Goal: Task Accomplishment & Management: Manage account settings

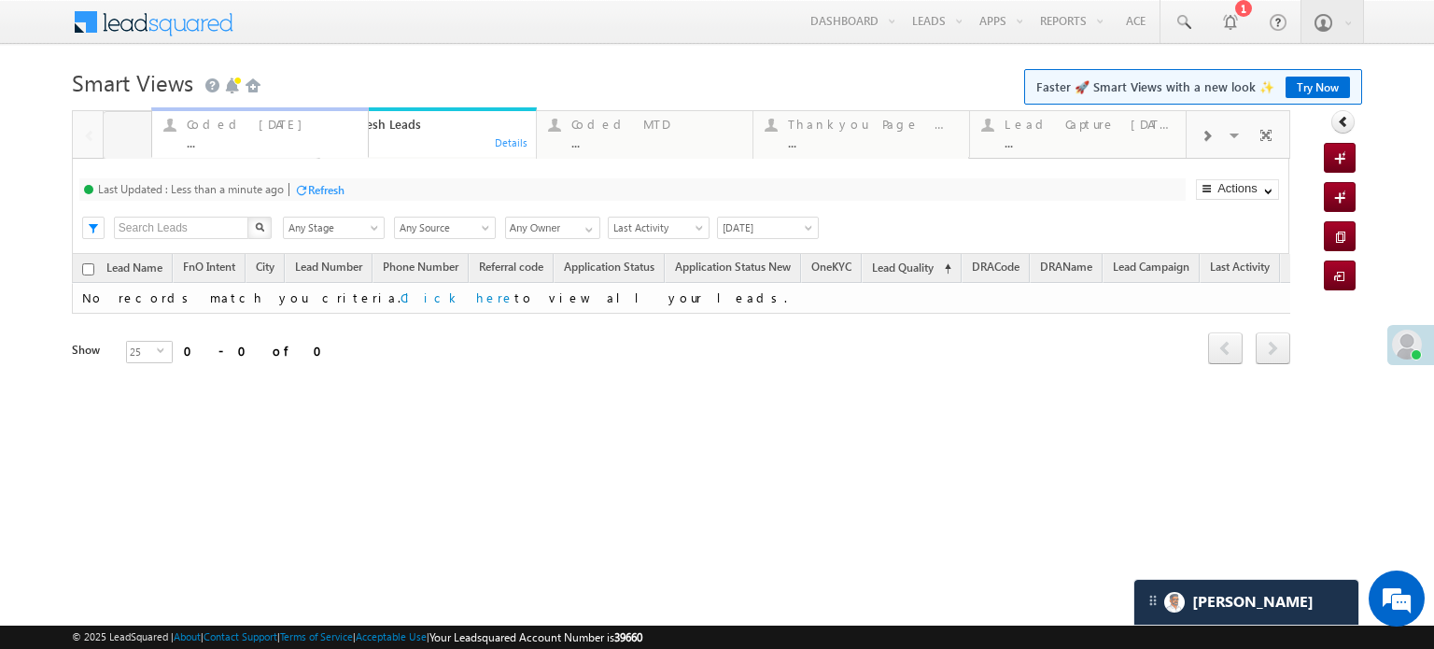
drag, startPoint x: 302, startPoint y: 141, endPoint x: 205, endPoint y: 142, distance: 97.1
click at [211, 120] on div "Coded Today" at bounding box center [223, 124] width 170 height 15
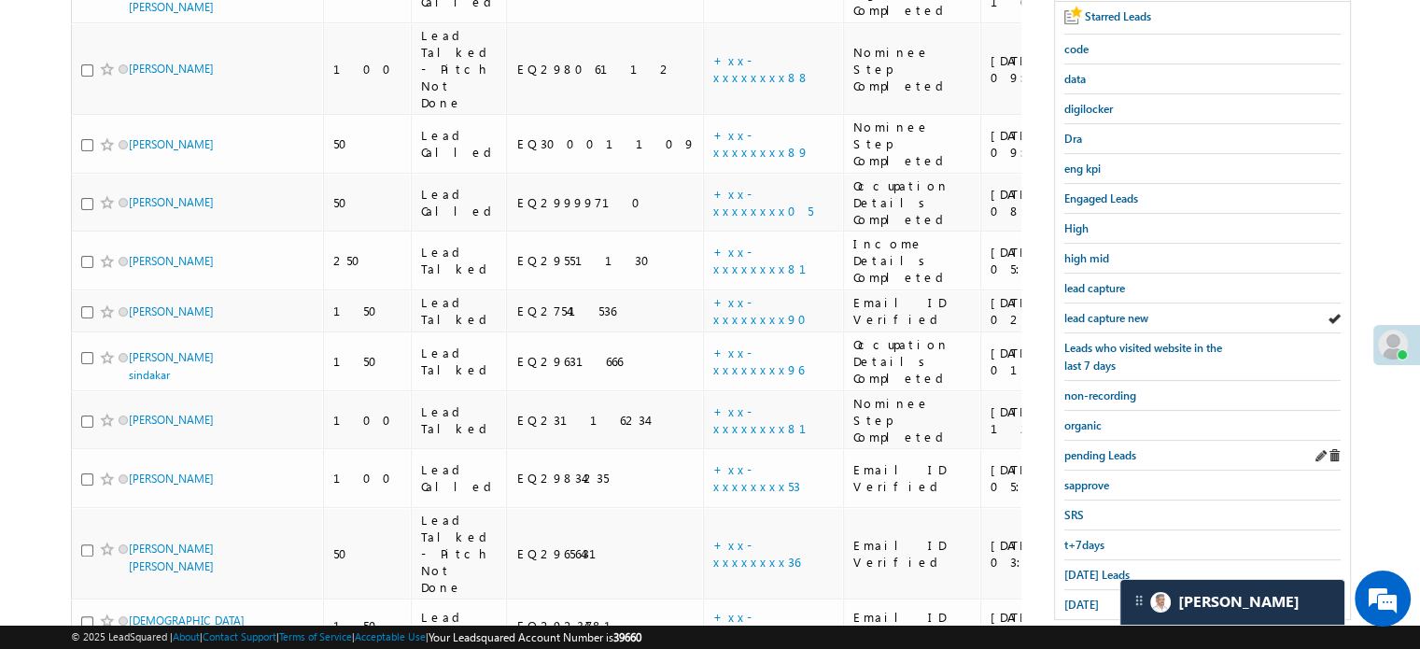
scroll to position [560, 0]
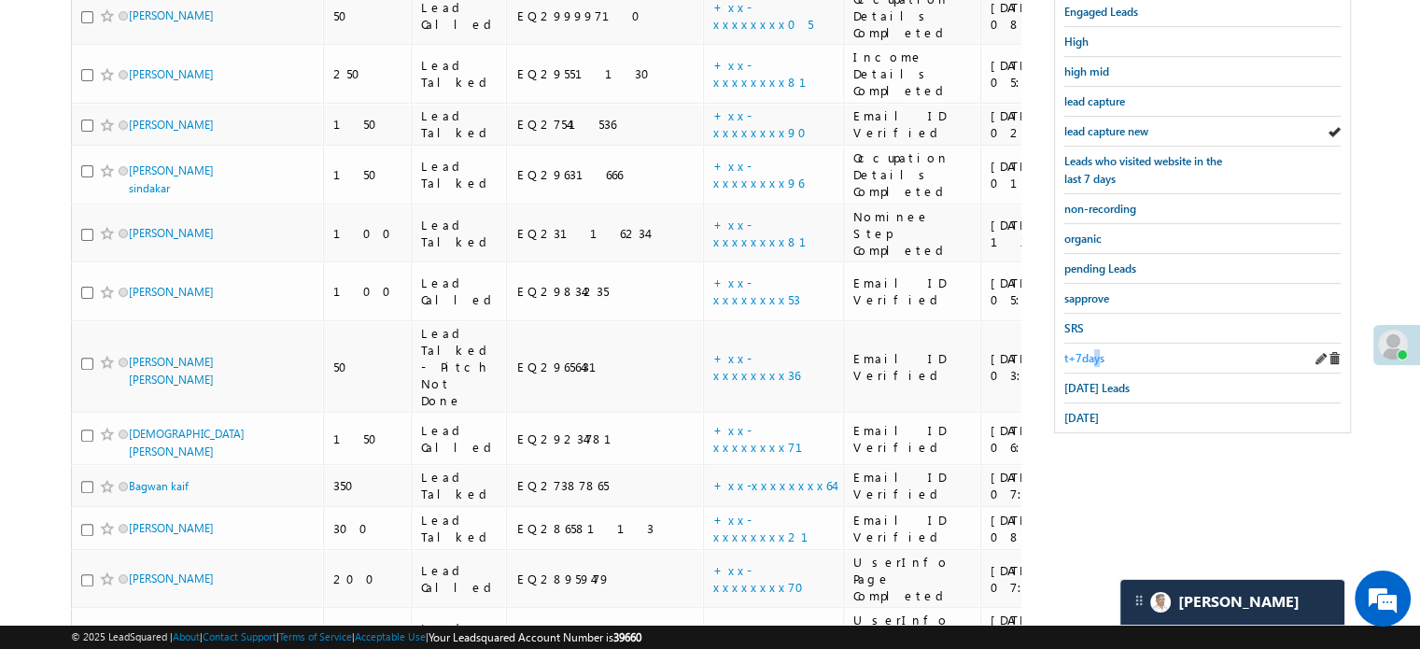
click at [1095, 351] on span "t+7days" at bounding box center [1084, 358] width 40 height 14
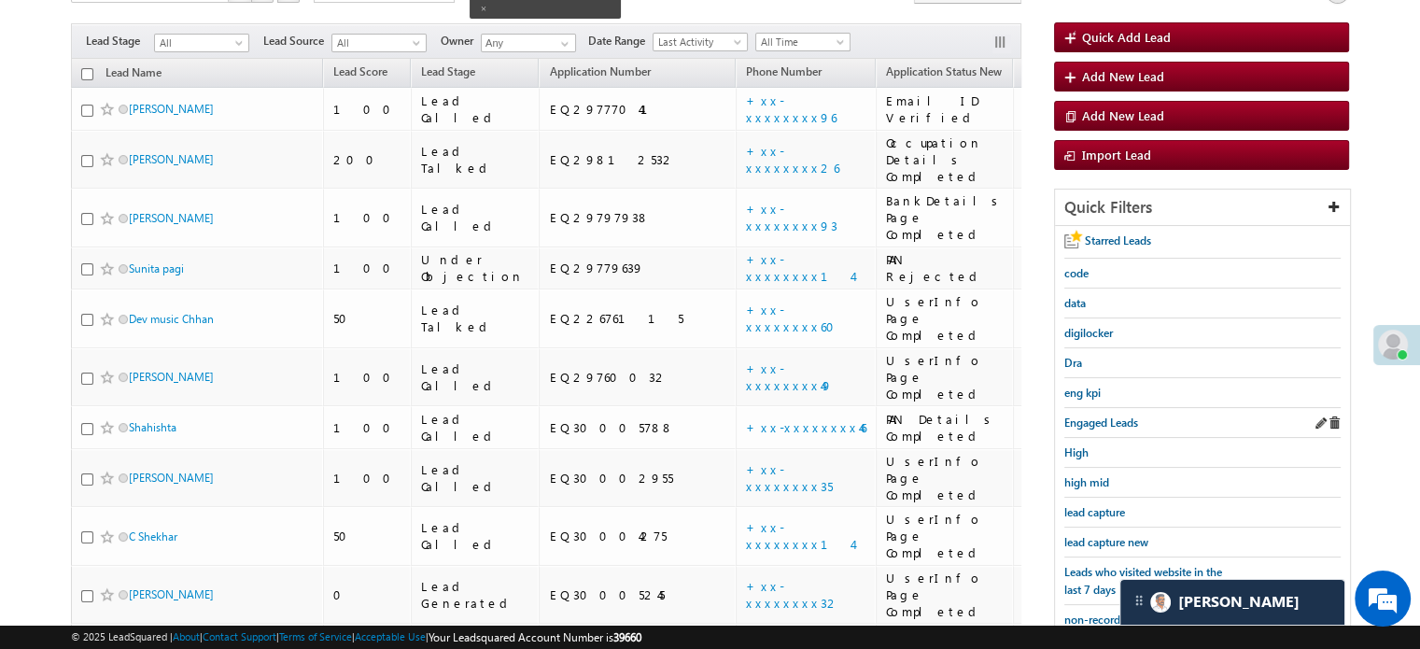
scroll to position [209, 0]
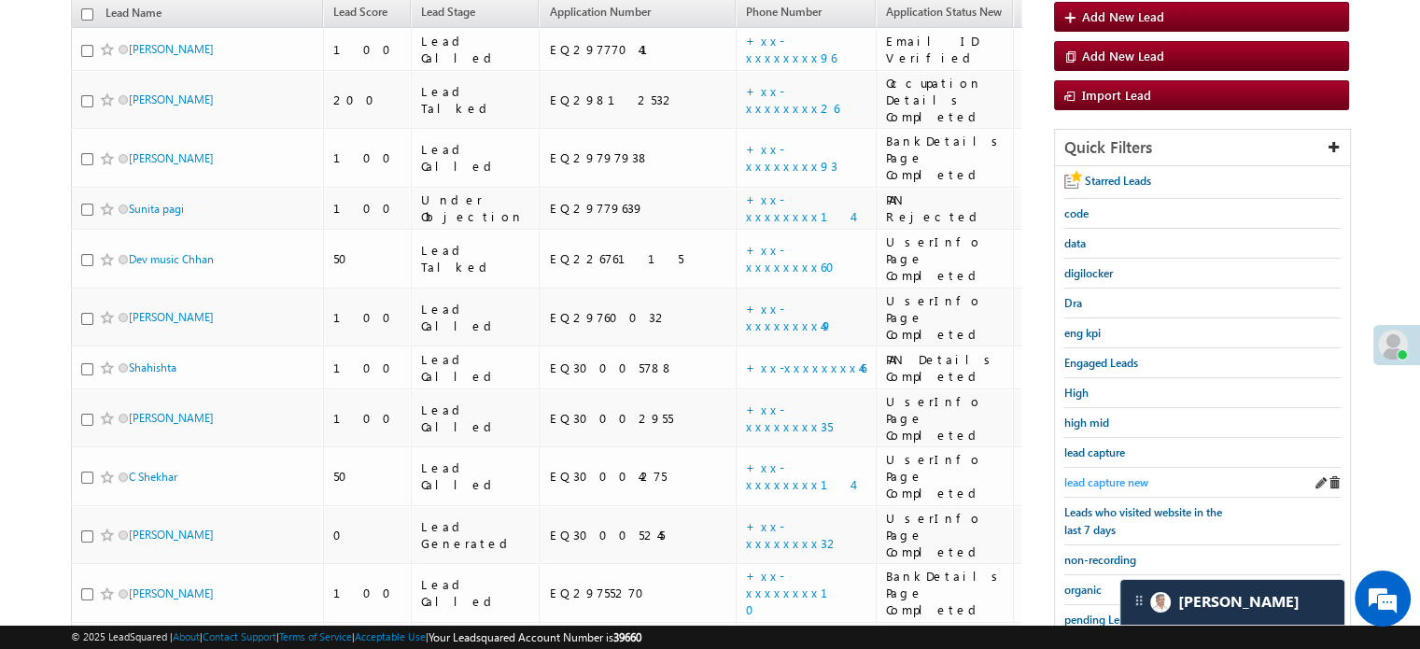
click at [1114, 477] on span "lead capture new" at bounding box center [1106, 482] width 84 height 14
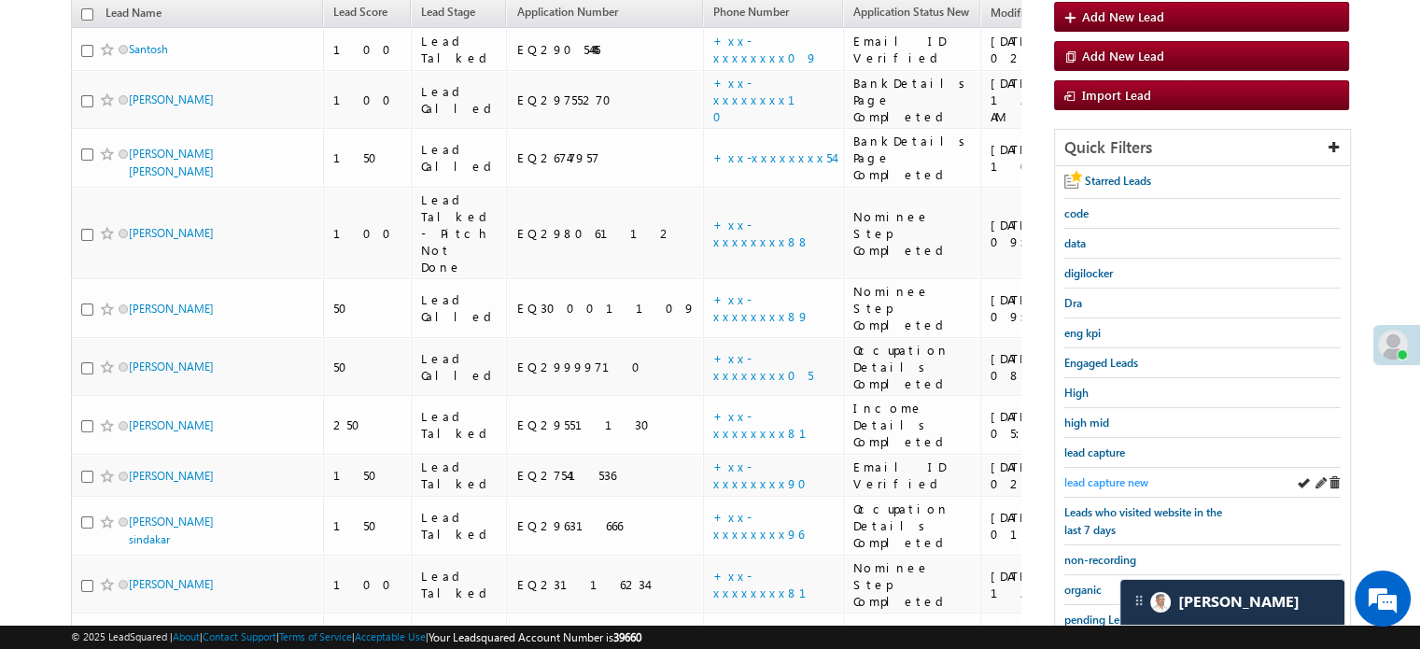
click at [1130, 475] on span "lead capture new" at bounding box center [1106, 482] width 84 height 14
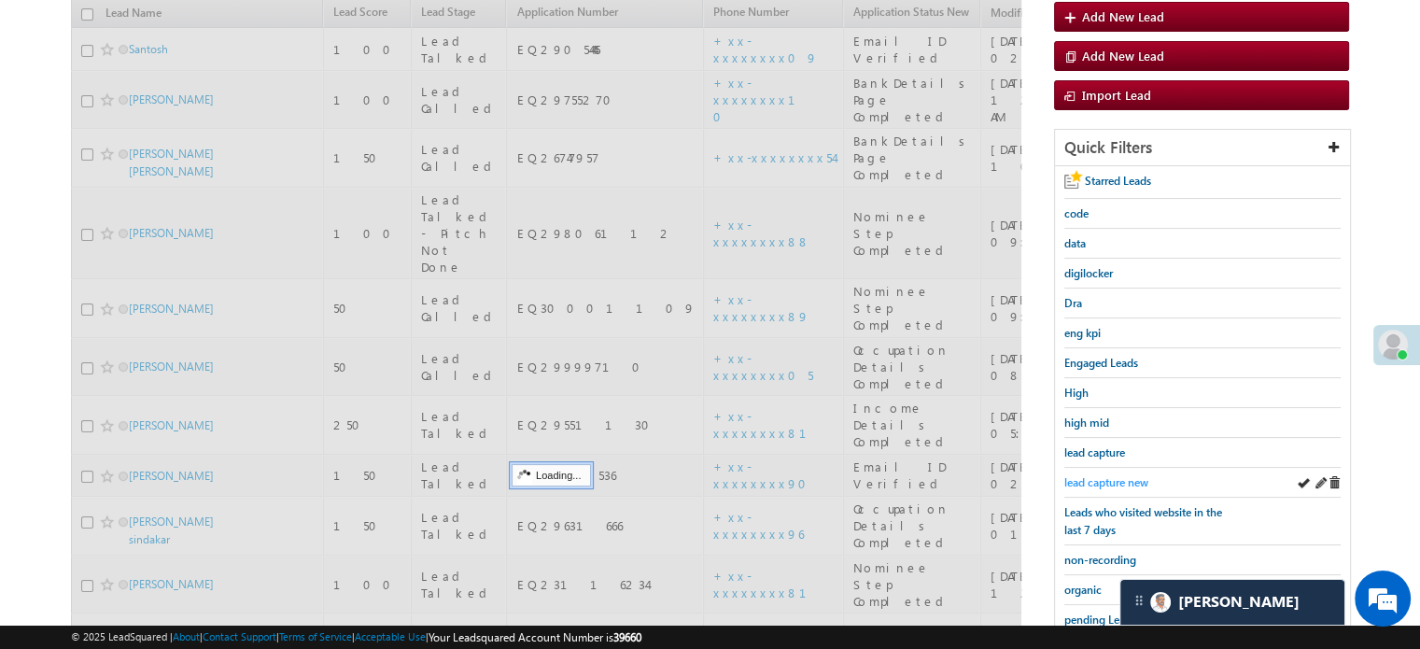
click at [1115, 475] on span "lead capture new" at bounding box center [1106, 482] width 84 height 14
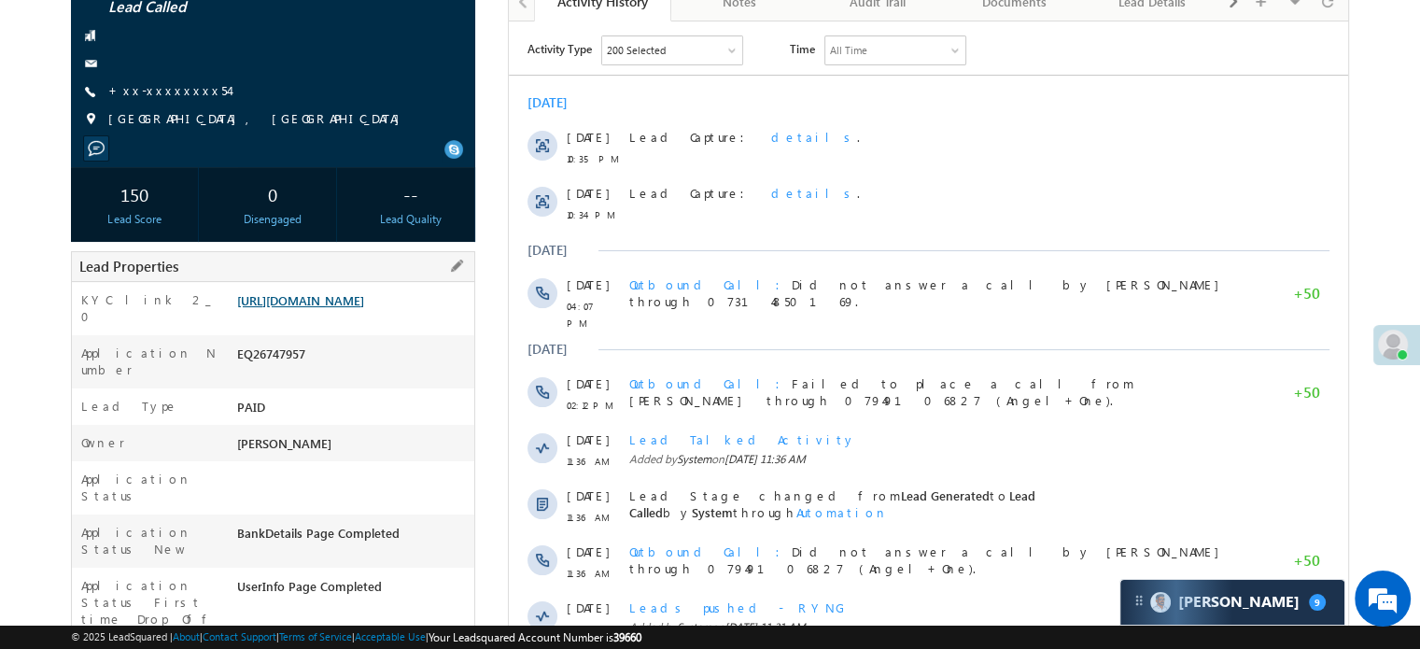
click at [306, 301] on link "https://angelbroking1-pk3em7sa.customui-test.leadsquared.com?leadId=0b3ea4f6-90…" at bounding box center [300, 300] width 127 height 16
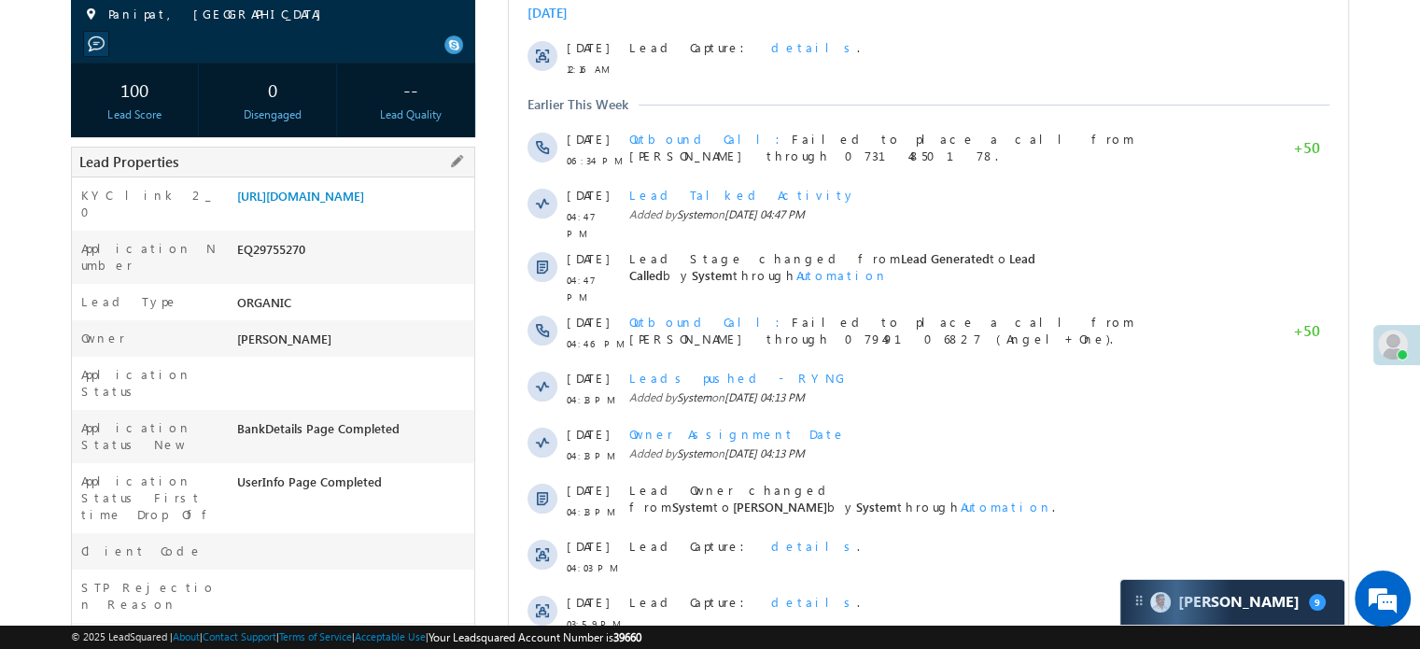
scroll to position [280, 0]
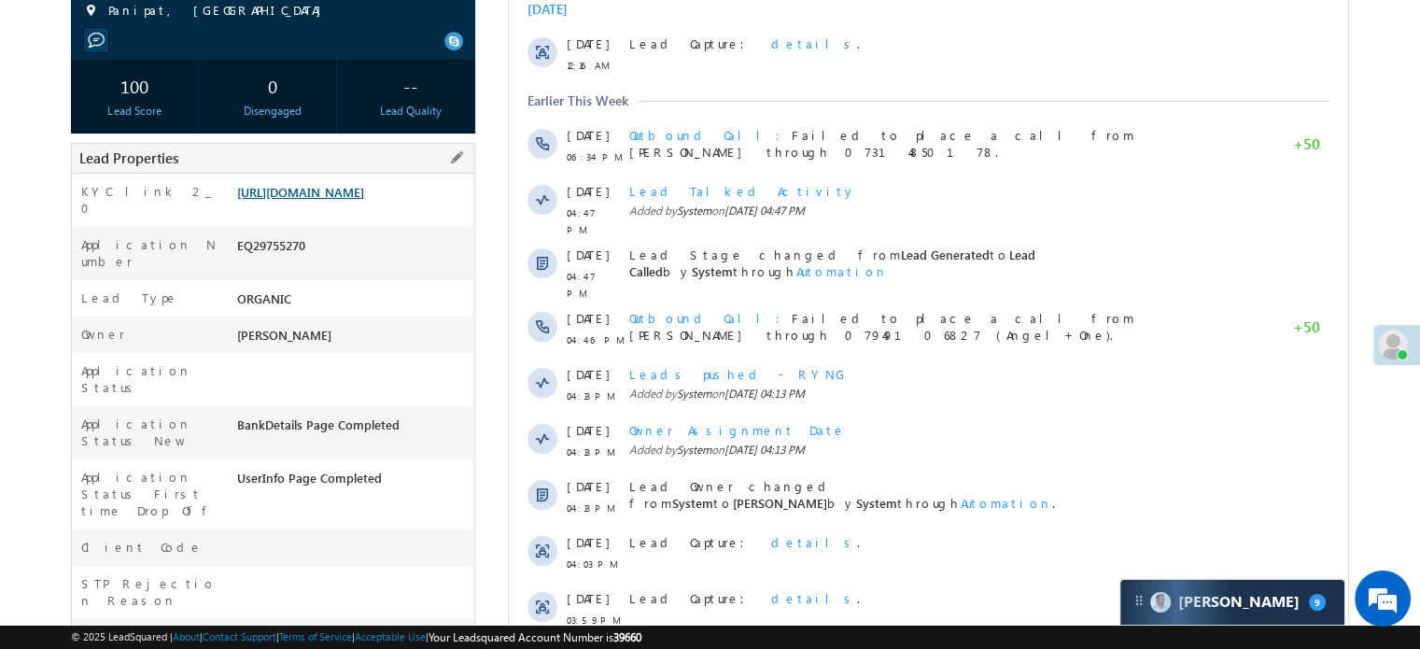
click at [364, 200] on link "[URL][DOMAIN_NAME]" at bounding box center [300, 192] width 127 height 16
